Goal: Task Accomplishment & Management: Manage account settings

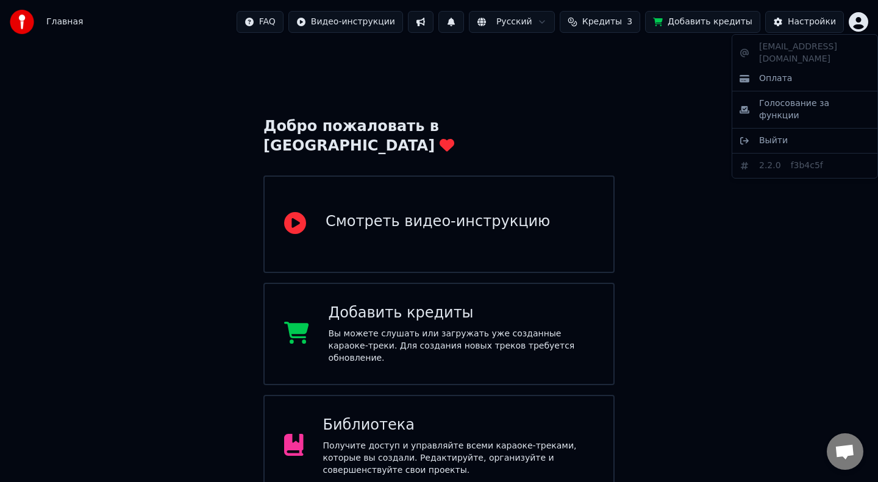
click at [855, 24] on html "Главная FAQ Видео-инструкции Русский Кредиты 3 Добавить кредиты Настройки Добро…" at bounding box center [439, 305] width 878 height 610
click at [791, 50] on div "[EMAIL_ADDRESS][DOMAIN_NAME] Оплата Голосование за функции Выйти 2.2.0 f3b4c5f" at bounding box center [805, 106] width 146 height 144
click at [790, 46] on div "[EMAIL_ADDRESS][DOMAIN_NAME] Оплата Голосование за функции Выйти 2.2.0 f3b4c5f" at bounding box center [805, 106] width 146 height 144
click at [692, 26] on html "Главная FAQ Видео-инструкции Русский Кредиты 3 Добавить кредиты Настройки Добро…" at bounding box center [439, 305] width 878 height 610
click at [699, 23] on button "Добавить кредиты" at bounding box center [702, 22] width 115 height 22
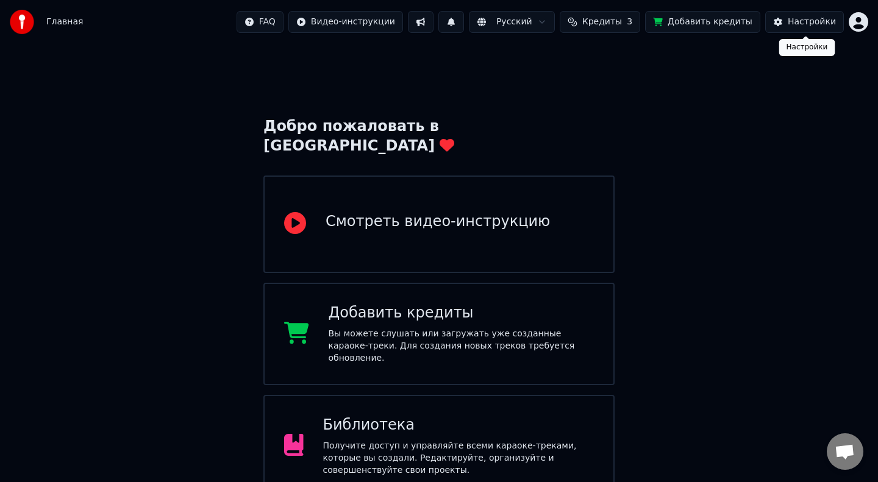
click at [854, 22] on html "Главная FAQ Видео-инструкции Русский Кредиты 3 Добавить кредиты Настройки Добро…" at bounding box center [439, 305] width 878 height 610
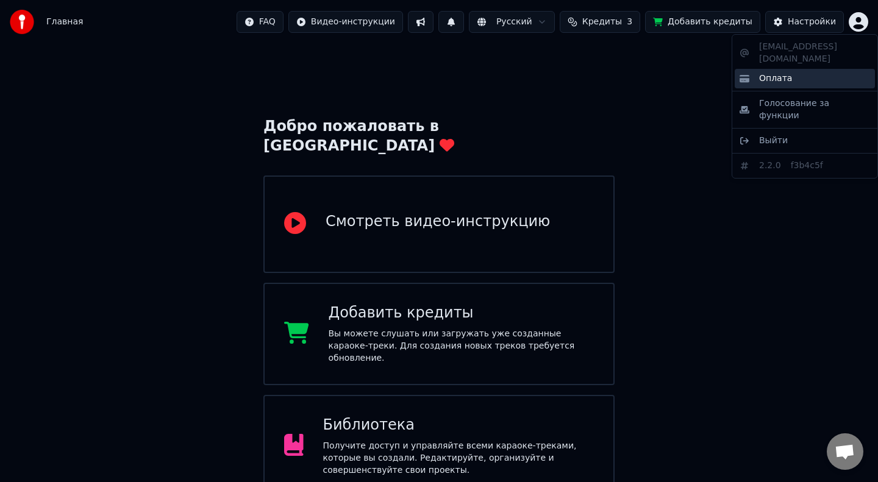
click at [771, 73] on span "Оплата" at bounding box center [775, 79] width 33 height 12
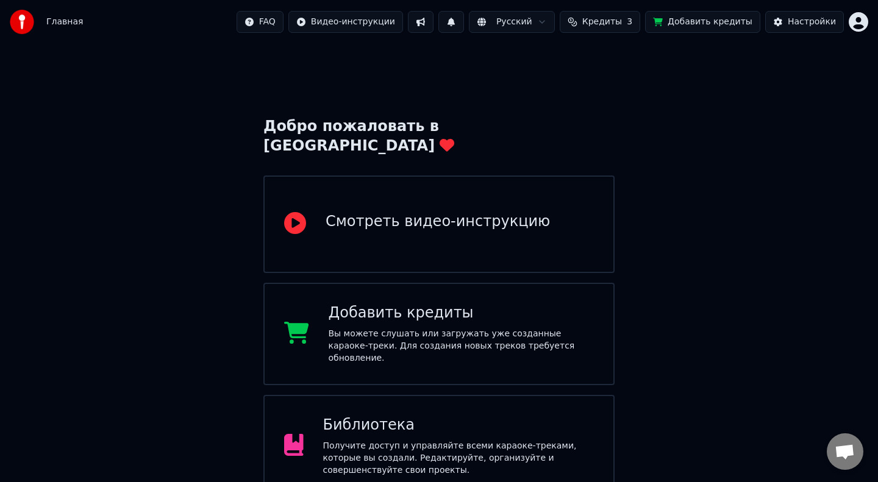
click at [622, 25] on span "Кредиты" at bounding box center [602, 22] width 40 height 12
click at [611, 116] on button "Обновить" at bounding box center [609, 113] width 74 height 22
click at [810, 22] on div "Настройки" at bounding box center [812, 22] width 48 height 12
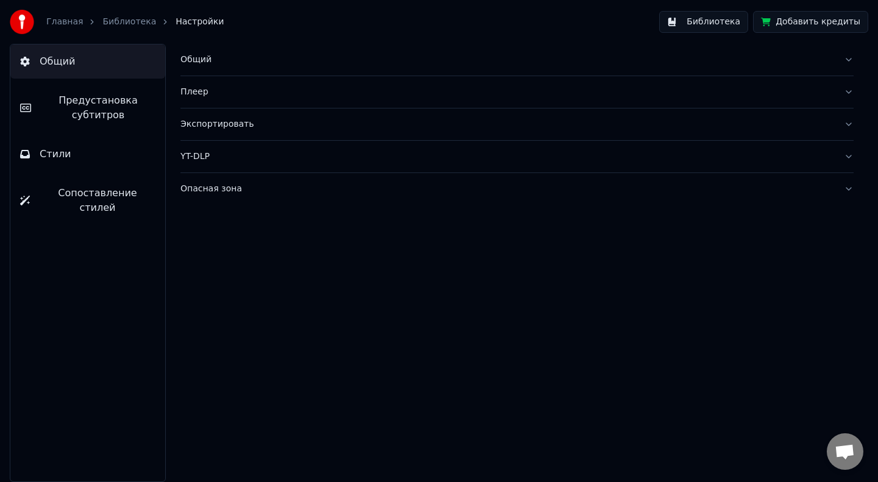
click at [48, 24] on link "Главная" at bounding box center [64, 22] width 37 height 12
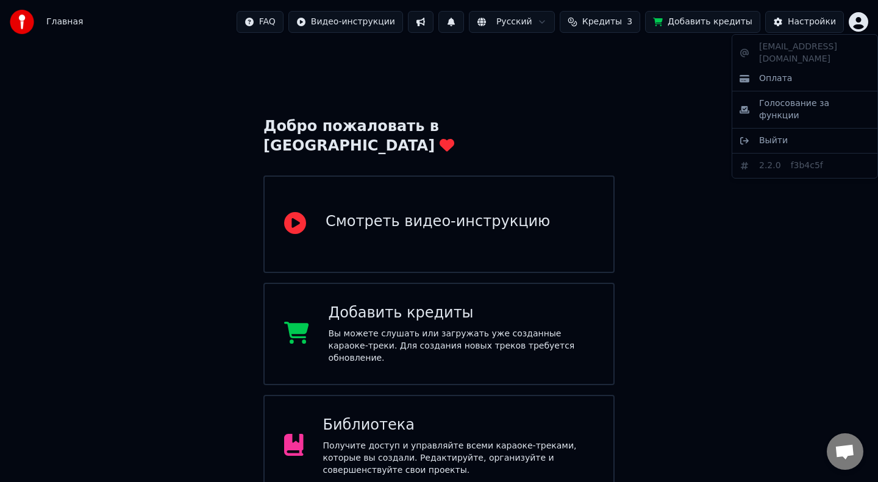
click at [855, 23] on html "Главная FAQ Видео-инструкции Русский Кредиты 3 Добавить кредиты Настройки Добро…" at bounding box center [439, 305] width 878 height 610
click at [791, 131] on div "Выйти" at bounding box center [805, 141] width 140 height 20
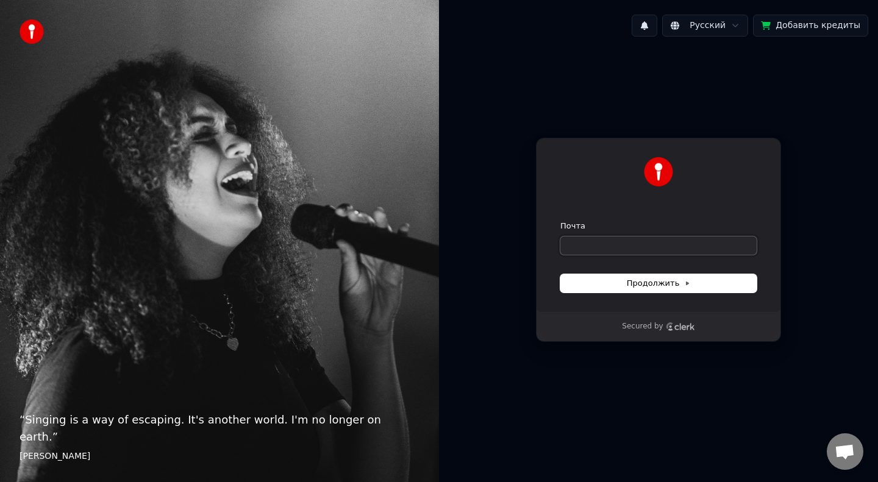
click at [635, 240] on input "Почта" at bounding box center [658, 246] width 196 height 18
click at [631, 282] on span "Продолжить" at bounding box center [659, 283] width 64 height 11
type input "**********"
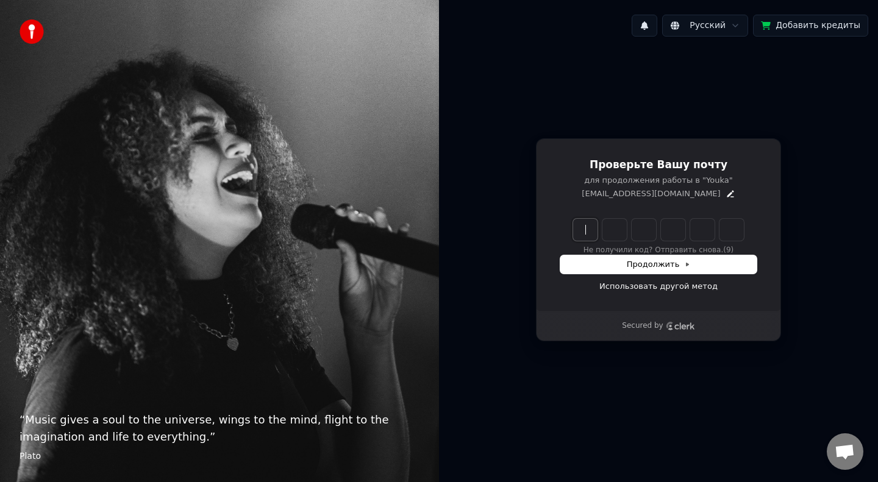
paste input "******"
type input "******"
